Goal: Information Seeking & Learning: Learn about a topic

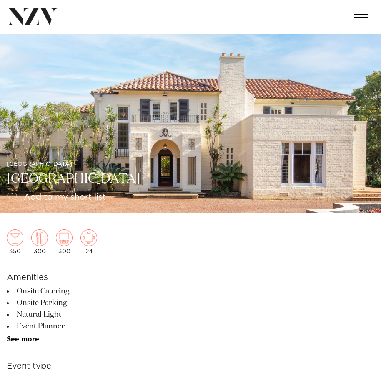
drag, startPoint x: 11, startPoint y: 182, endPoint x: 225, endPoint y: 280, distance: 234.4
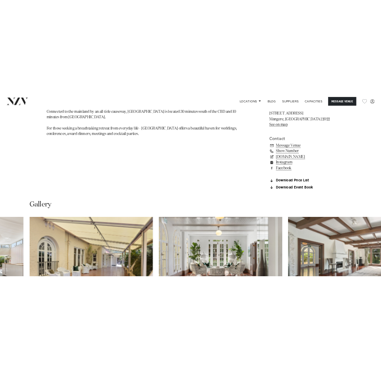
scroll to position [835, 0]
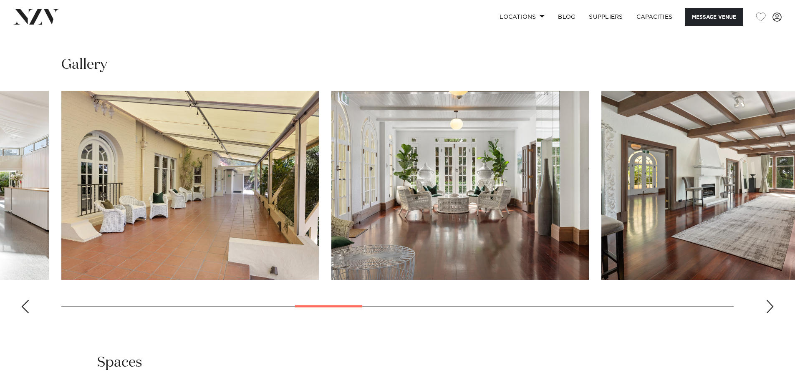
click at [218, 159] on img "17 / 25" at bounding box center [189, 185] width 257 height 189
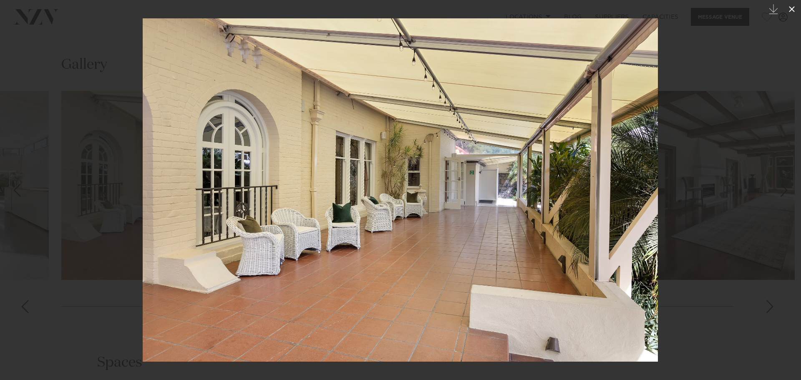
click at [381, 7] on icon at bounding box center [792, 9] width 10 height 10
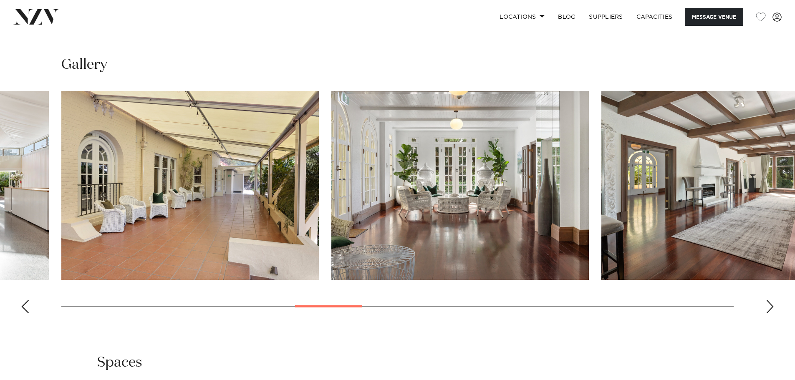
click at [381, 307] on swiper-container at bounding box center [397, 205] width 795 height 229
click at [381, 305] on div "Next slide" at bounding box center [770, 306] width 8 height 13
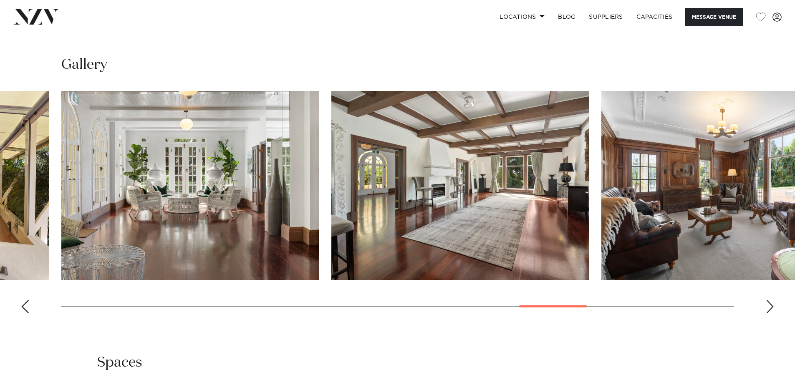
click at [381, 305] on div "Next slide" at bounding box center [770, 306] width 8 height 13
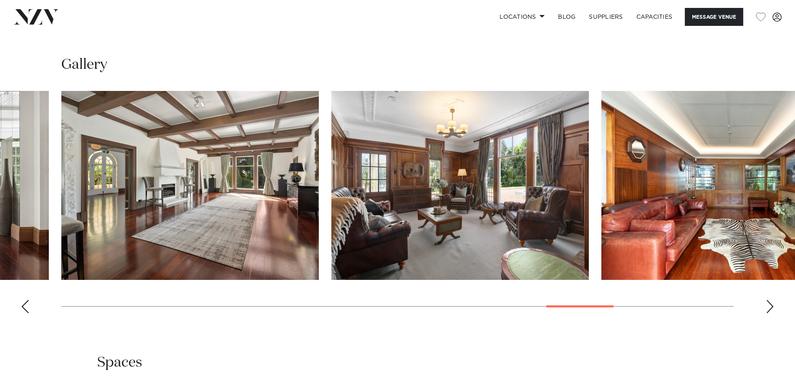
click at [381, 305] on div "Next slide" at bounding box center [770, 306] width 8 height 13
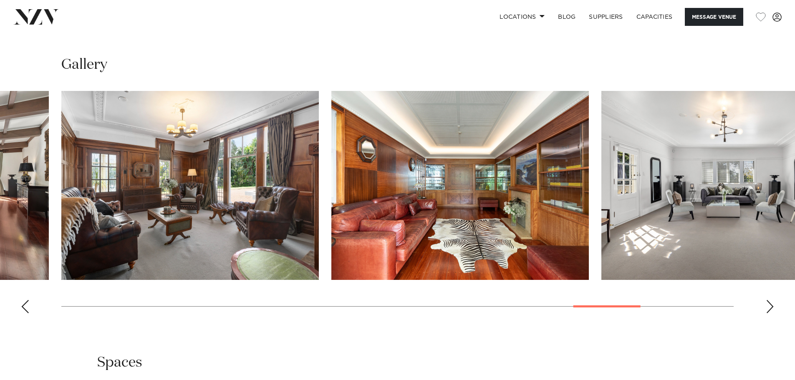
click at [381, 305] on div "Next slide" at bounding box center [770, 306] width 8 height 13
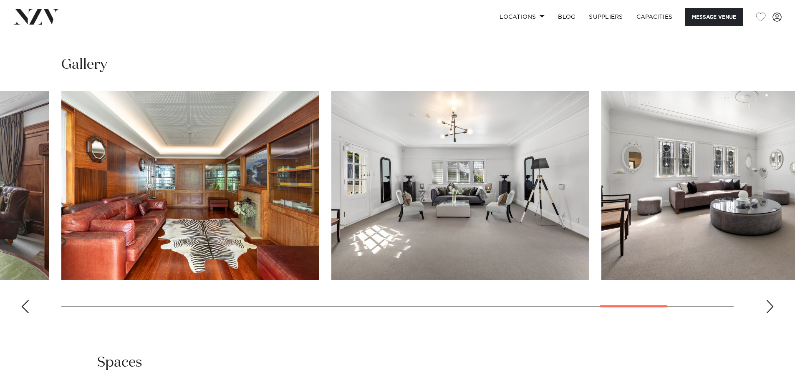
click at [381, 305] on div "Next slide" at bounding box center [770, 306] width 8 height 13
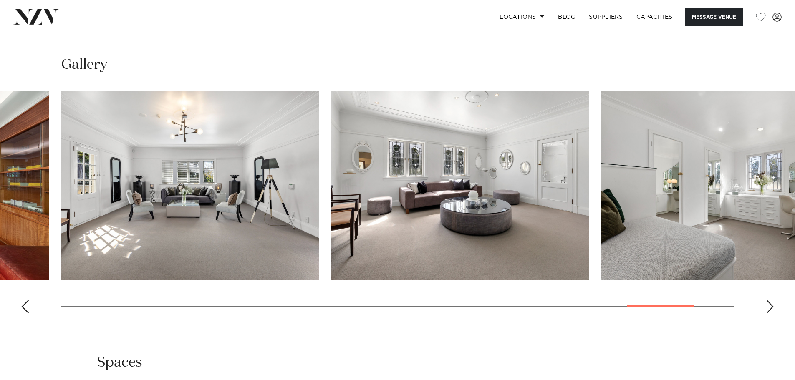
click at [381, 305] on div "Next slide" at bounding box center [770, 306] width 8 height 13
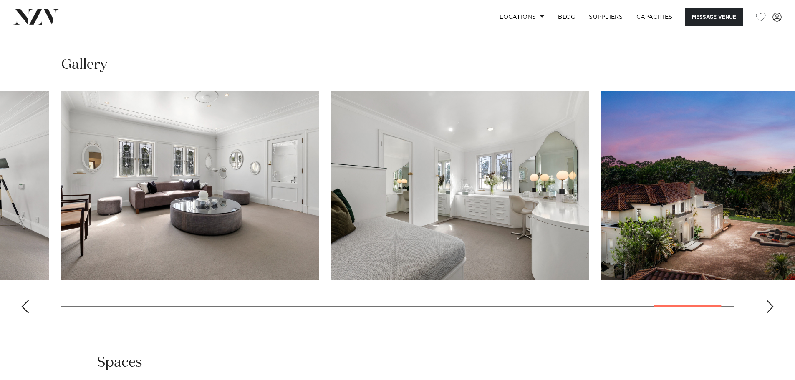
click at [381, 305] on div "Next slide" at bounding box center [770, 306] width 8 height 13
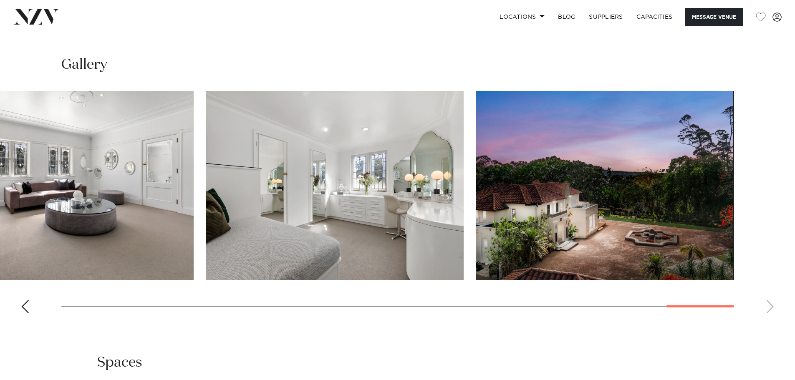
click at [381, 227] on img "25 / 25" at bounding box center [604, 185] width 257 height 189
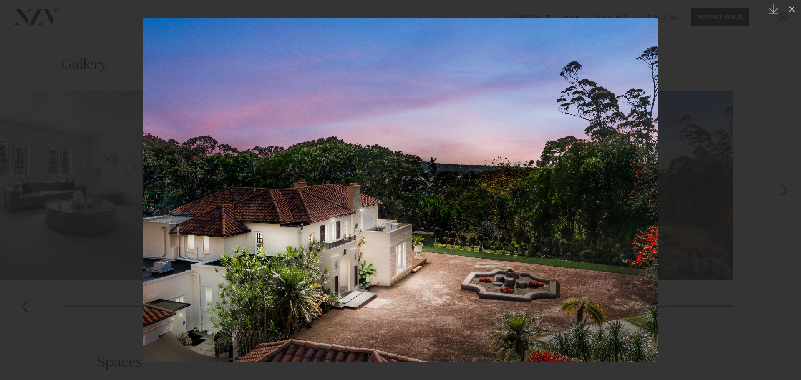
click at [381, 330] on div at bounding box center [400, 190] width 801 height 380
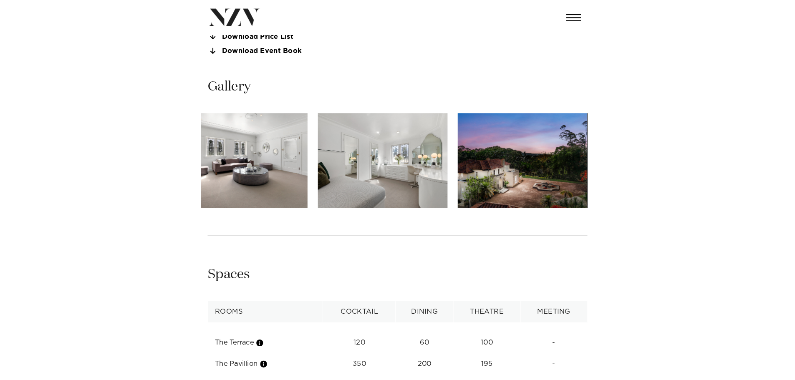
scroll to position [668, 0]
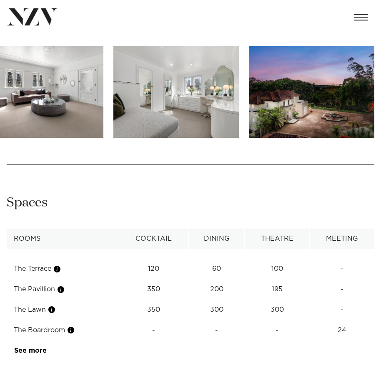
click at [343, 97] on img "25 / 25" at bounding box center [312, 92] width 126 height 92
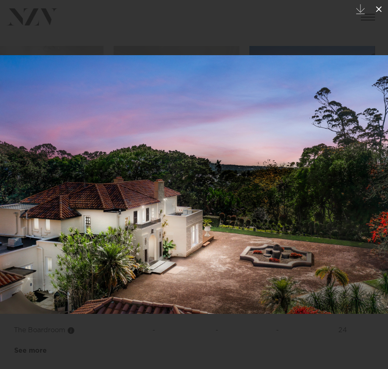
click at [377, 12] on icon at bounding box center [379, 9] width 10 height 10
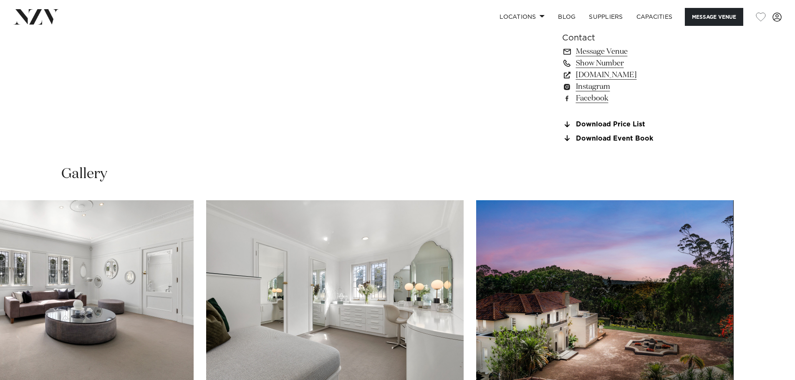
scroll to position [793, 0]
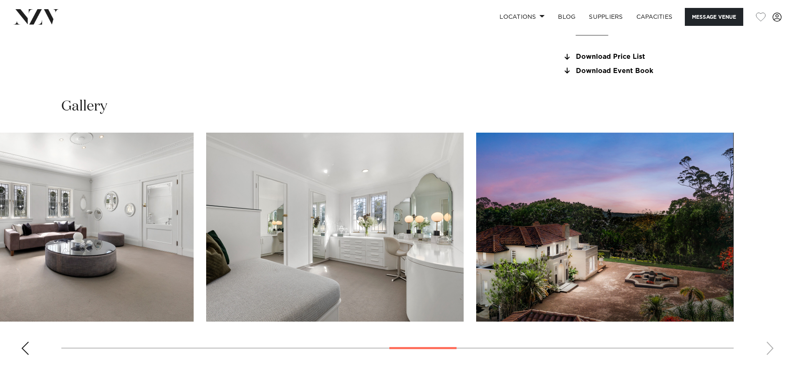
click at [381, 353] on swiper-container at bounding box center [397, 247] width 795 height 229
click at [381, 352] on swiper-container at bounding box center [397, 247] width 795 height 229
click at [381, 350] on swiper-container at bounding box center [397, 247] width 795 height 229
click at [381, 347] on swiper-container at bounding box center [397, 247] width 795 height 229
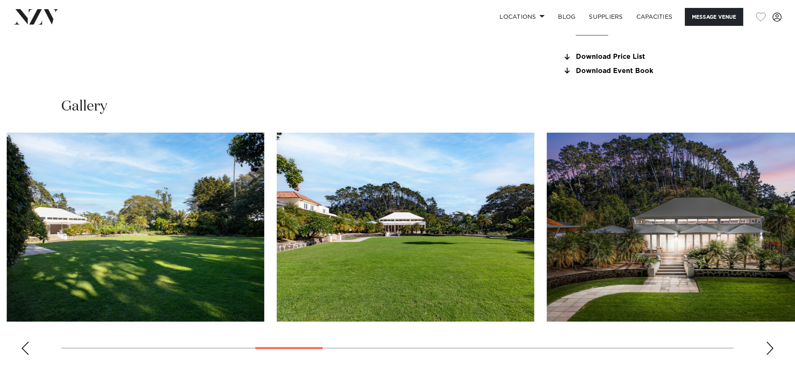
click at [312, 321] on swiper-container at bounding box center [397, 247] width 795 height 229
